Goal: Information Seeking & Learning: Learn about a topic

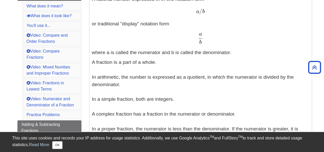
scroll to position [119, 0]
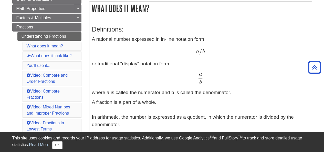
scroll to position [88, 0]
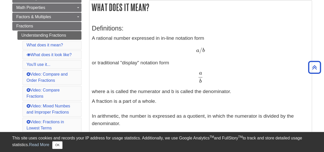
click at [201, 26] on h3 "Definitions:" at bounding box center [200, 28] width 217 height 7
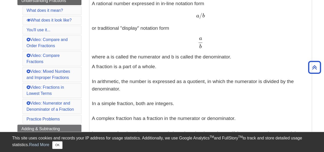
scroll to position [123, 0]
drag, startPoint x: 159, startPoint y: 66, endPoint x: 93, endPoint y: 66, distance: 66.9
click at [93, 66] on p "A fraction is a part of a whole. In arithmetic, the number is expressed as a qu…" at bounding box center [200, 118] width 217 height 111
copy p "A fraction is a part of a whole."
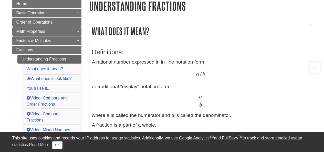
scroll to position [65, 0]
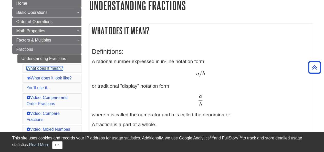
click at [56, 68] on link "What does it mean?" at bounding box center [45, 68] width 36 height 4
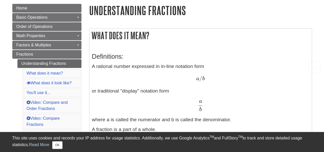
scroll to position [60, 0]
